Goal: Share content

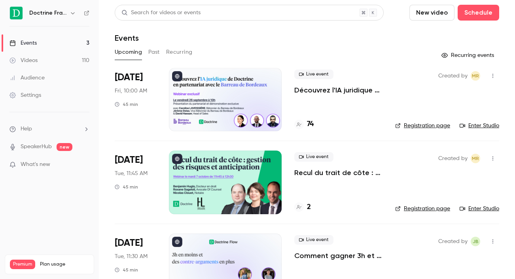
click at [234, 97] on div at bounding box center [225, 99] width 113 height 63
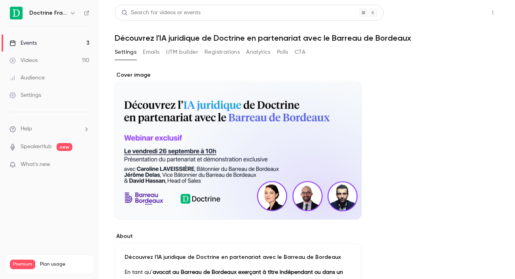
click at [465, 13] on button "Share" at bounding box center [464, 13] width 31 height 16
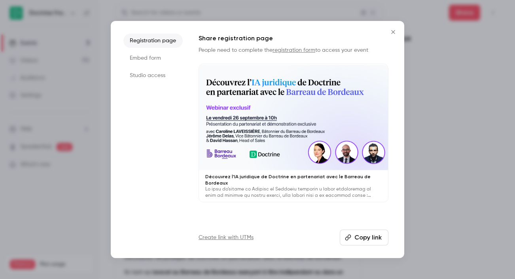
click at [142, 74] on li "Studio access" at bounding box center [152, 75] width 59 height 14
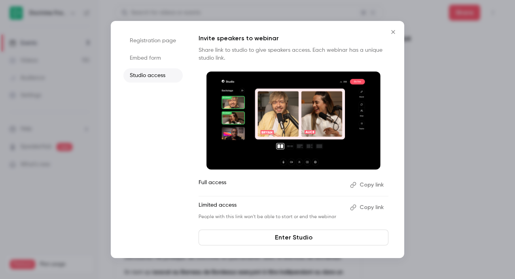
click at [368, 191] on button "Copy link" at bounding box center [368, 185] width 42 height 13
click at [391, 30] on icon "Close" at bounding box center [393, 32] width 9 height 6
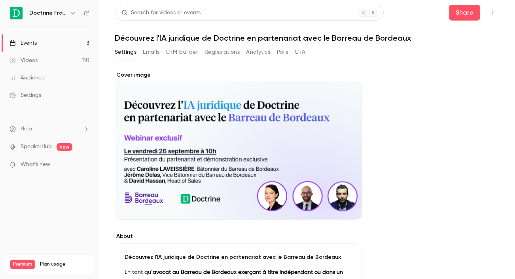
click at [55, 45] on link "Events 3" at bounding box center [49, 42] width 99 height 17
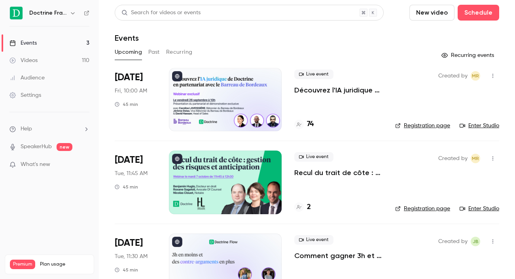
click at [256, 103] on div at bounding box center [225, 99] width 113 height 63
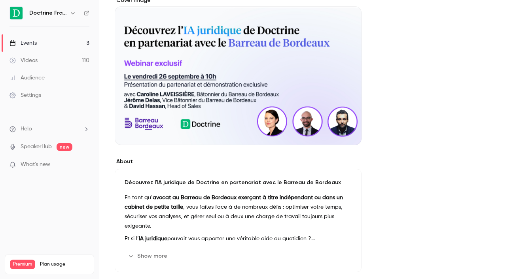
scroll to position [75, 0]
